Goal: Navigation & Orientation: Understand site structure

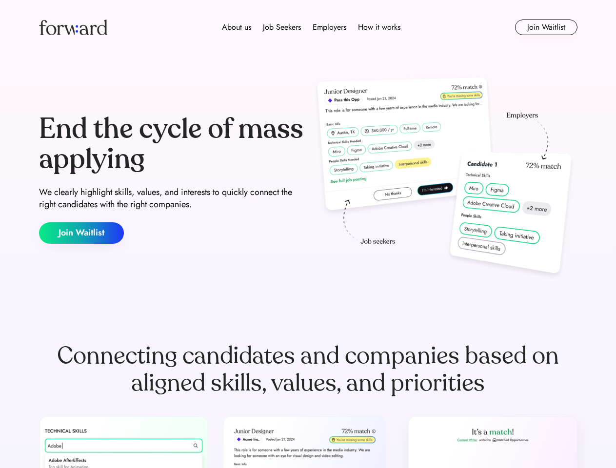
click at [308, 234] on div "End the cycle of mass applying We clearly highlight skills, values, and interes…" at bounding box center [308, 179] width 539 height 210
click at [308, 27] on div "About us Job Seekers Employers How it works" at bounding box center [311, 27] width 384 height 12
click at [73, 27] on img at bounding box center [73, 28] width 68 height 16
click at [311, 27] on div "About us Job Seekers Employers How it works" at bounding box center [311, 27] width 384 height 12
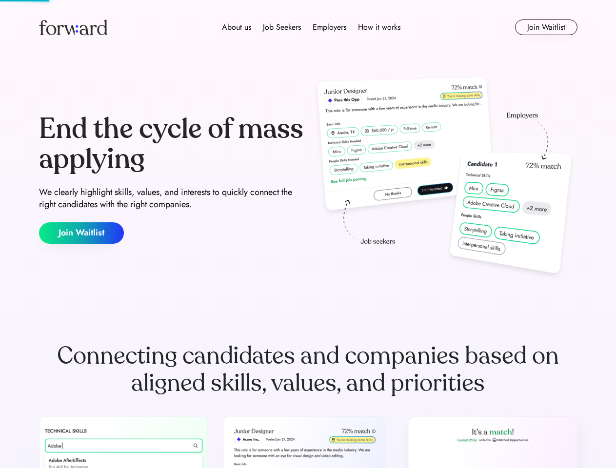
click at [237, 27] on div "About us" at bounding box center [236, 27] width 29 height 12
click at [282, 27] on div "Job Seekers" at bounding box center [282, 27] width 38 height 12
click at [329, 27] on div "Employers" at bounding box center [330, 27] width 34 height 12
click at [379, 27] on div "How it works" at bounding box center [379, 27] width 42 height 12
click at [546, 27] on button "Join Waitlist" at bounding box center [546, 28] width 62 height 16
